Goal: Task Accomplishment & Management: Use online tool/utility

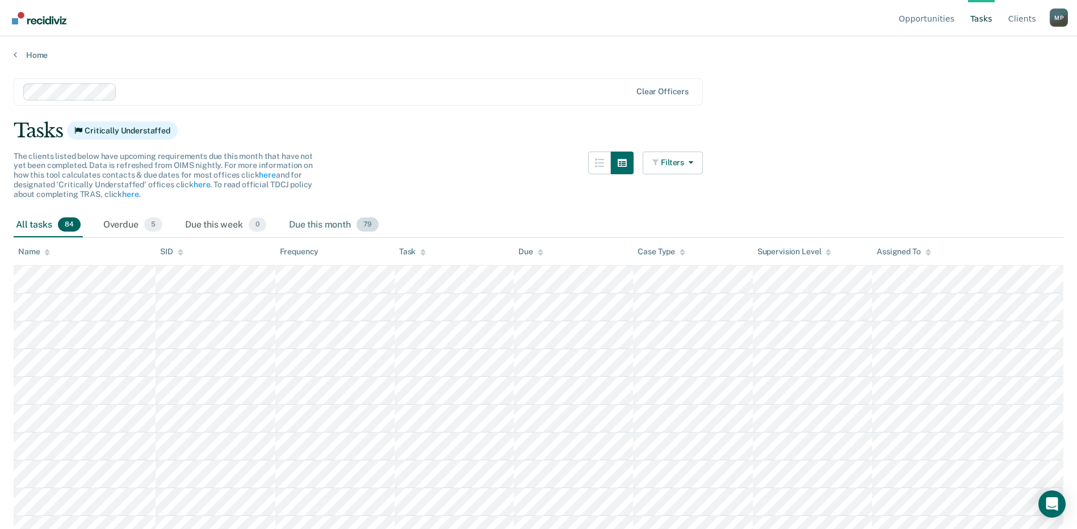
click at [314, 228] on div "Due this month 79" at bounding box center [334, 225] width 94 height 25
click at [653, 164] on button "Filters" at bounding box center [672, 163] width 60 height 23
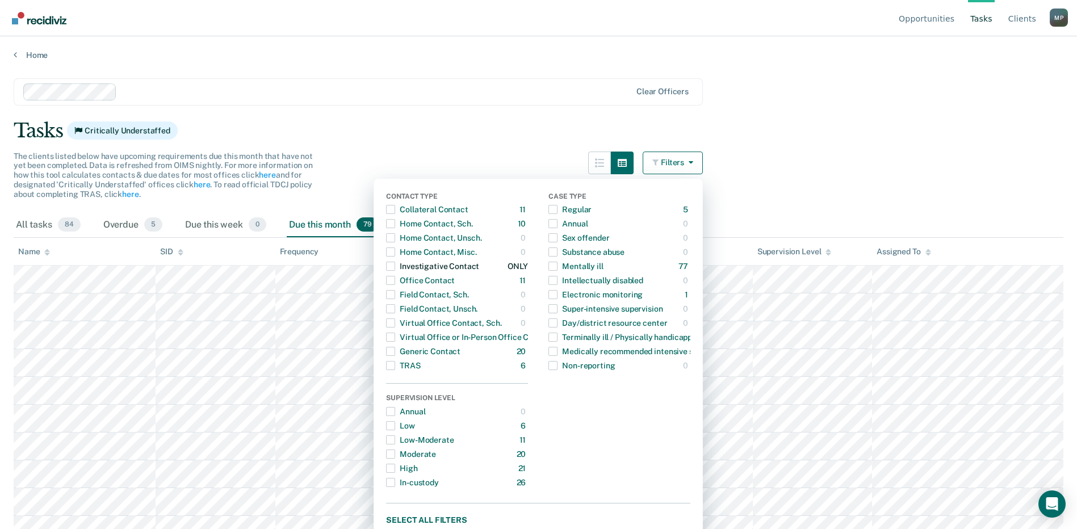
click at [395, 267] on span "Dropdown Menu" at bounding box center [390, 266] width 9 height 9
click at [685, 157] on button "Filters" at bounding box center [672, 163] width 60 height 23
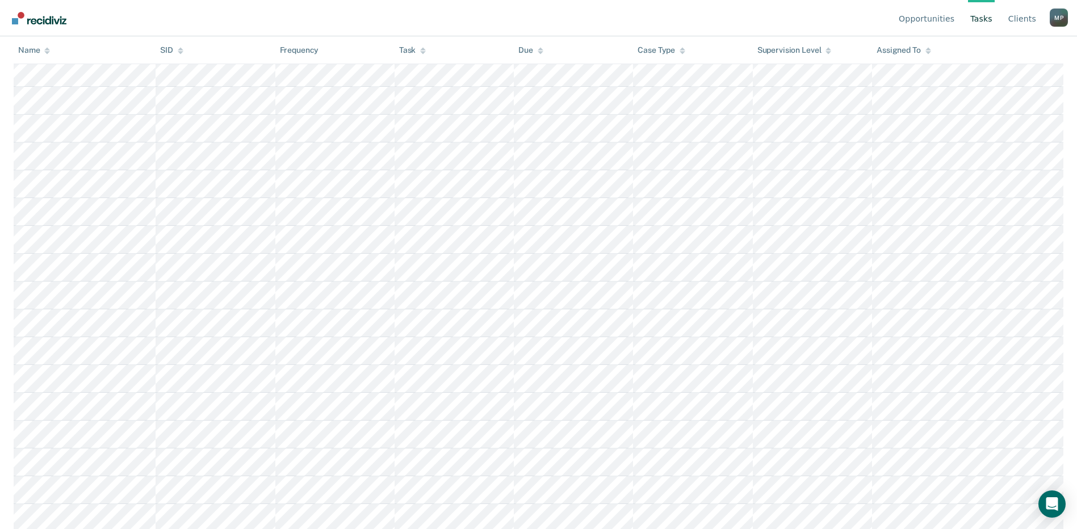
scroll to position [284, 0]
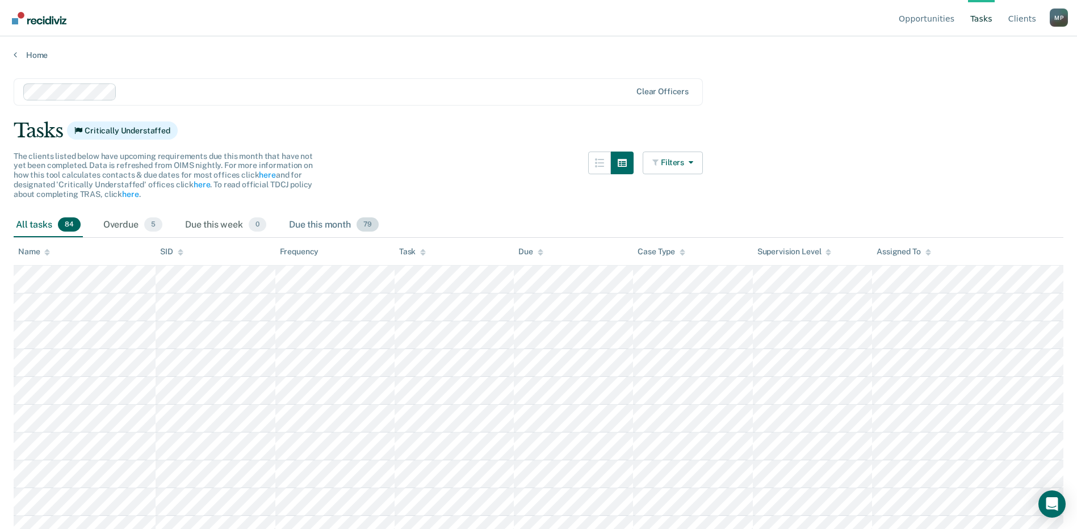
click at [312, 221] on div "Due this month 79" at bounding box center [334, 225] width 94 height 25
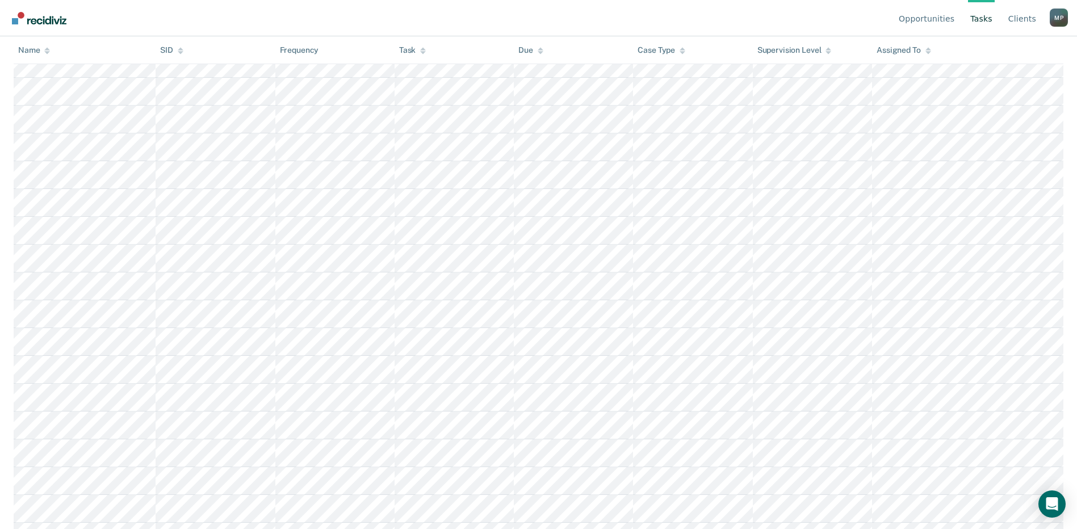
scroll to position [624, 0]
